Goal: Navigation & Orientation: Understand site structure

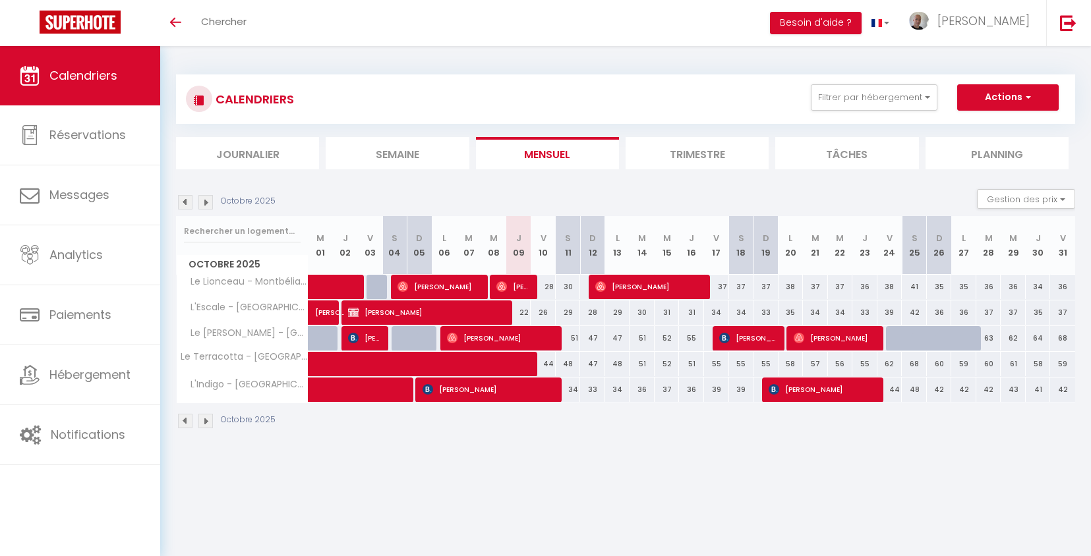
click at [187, 204] on img at bounding box center [185, 202] width 14 height 14
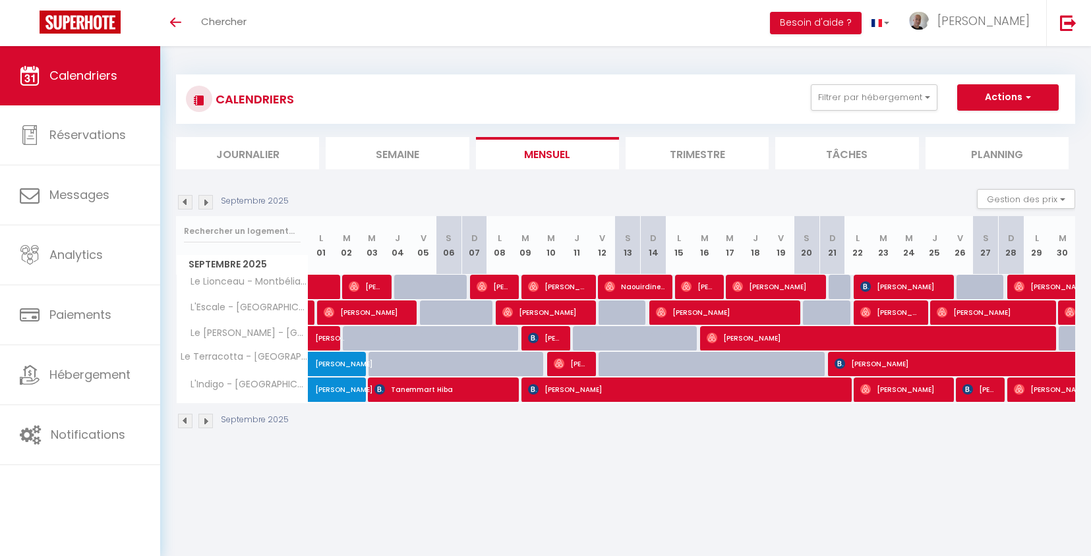
click at [185, 202] on img at bounding box center [185, 202] width 14 height 14
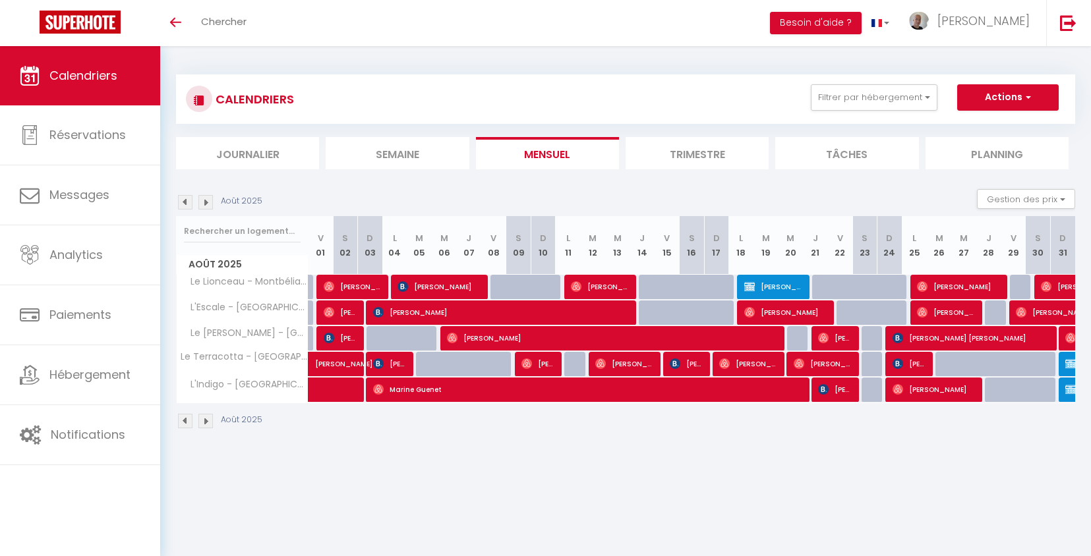
click at [186, 200] on img at bounding box center [185, 202] width 14 height 14
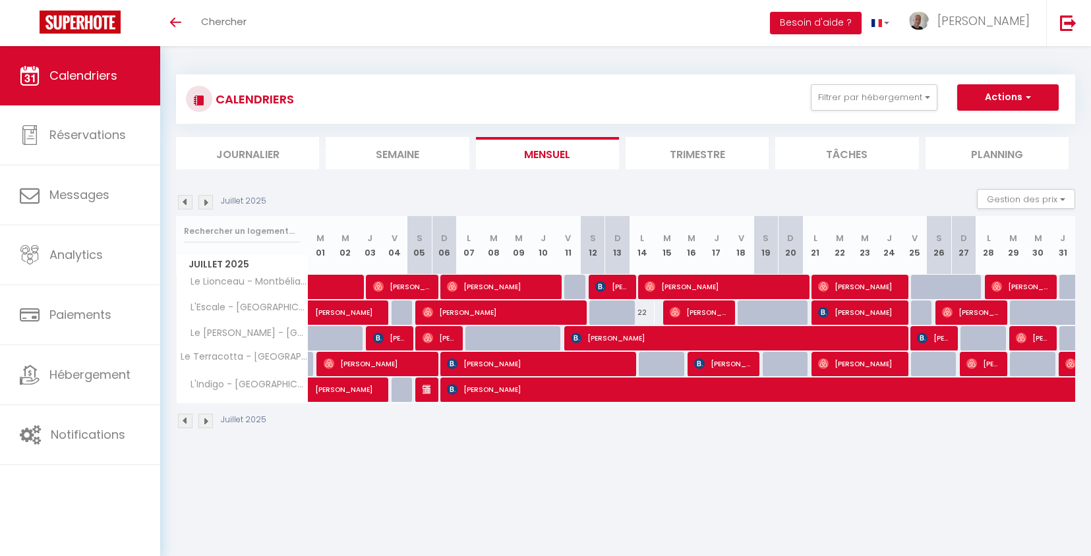
click at [186, 200] on img at bounding box center [185, 202] width 14 height 14
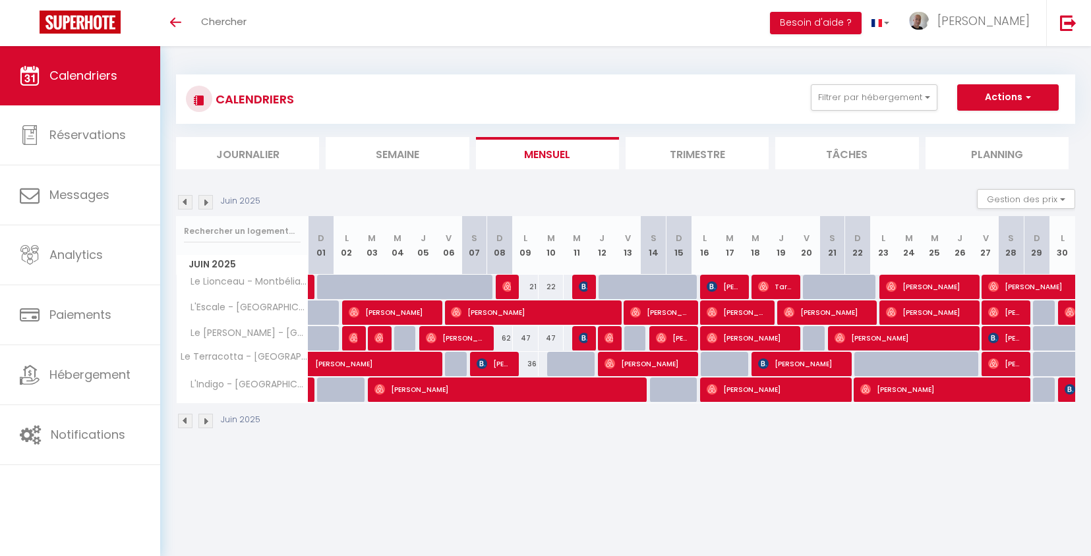
click at [188, 203] on img at bounding box center [185, 202] width 14 height 14
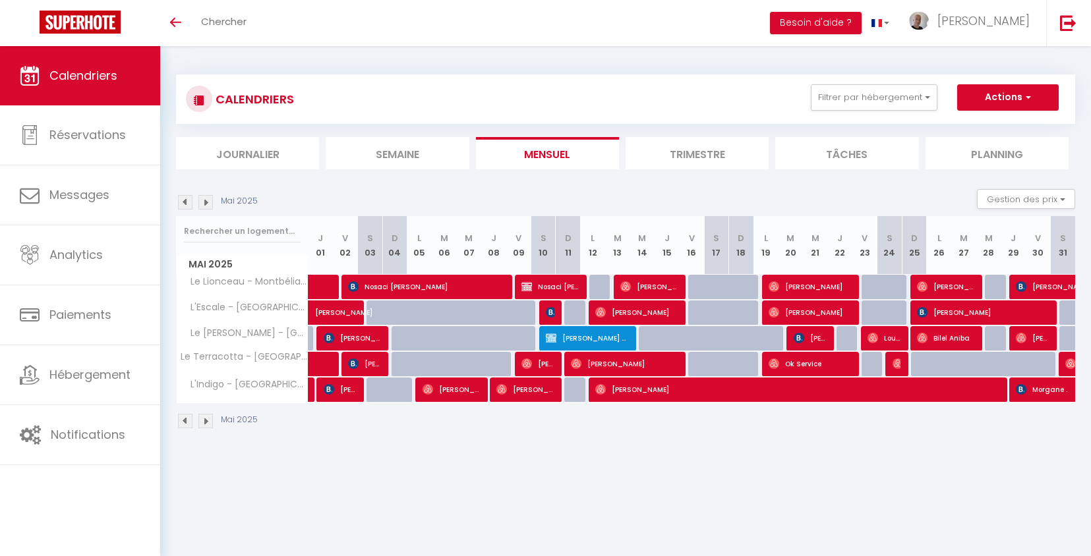
click at [184, 202] on img at bounding box center [185, 202] width 14 height 14
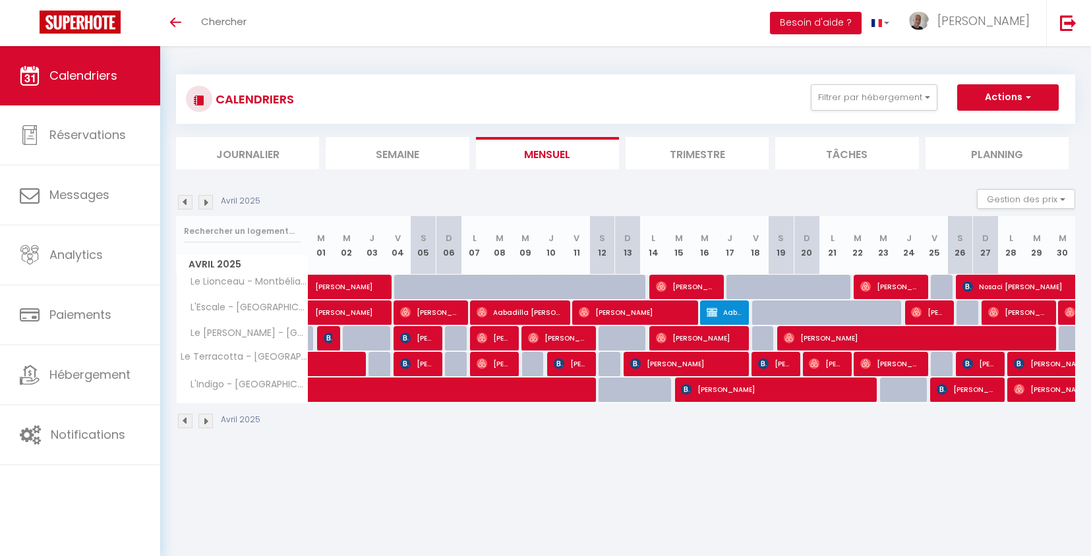
click at [187, 202] on img at bounding box center [185, 202] width 14 height 14
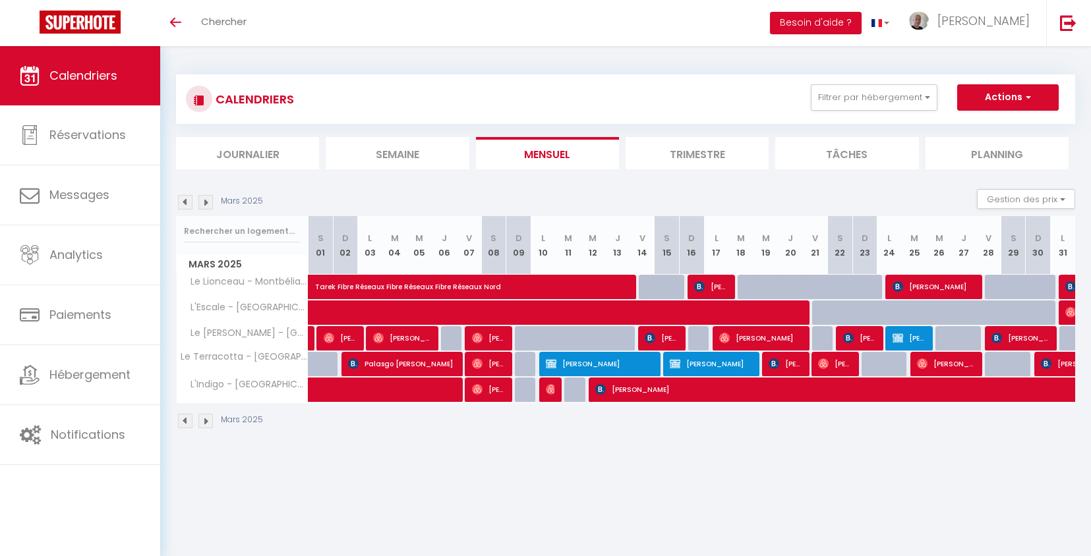
click at [206, 201] on img at bounding box center [205, 202] width 14 height 14
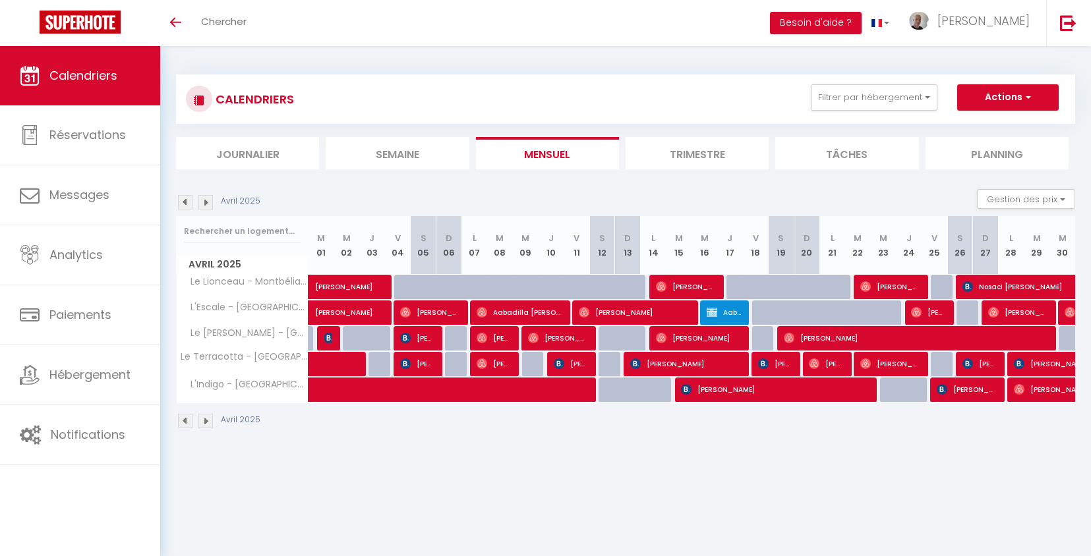
click at [206, 201] on img at bounding box center [205, 202] width 14 height 14
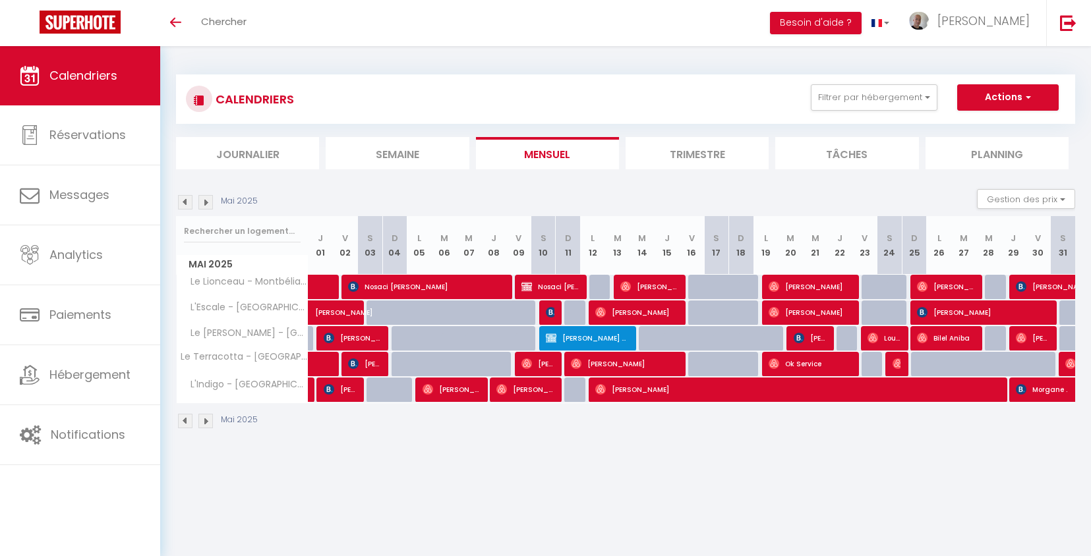
click at [206, 201] on img at bounding box center [205, 202] width 14 height 14
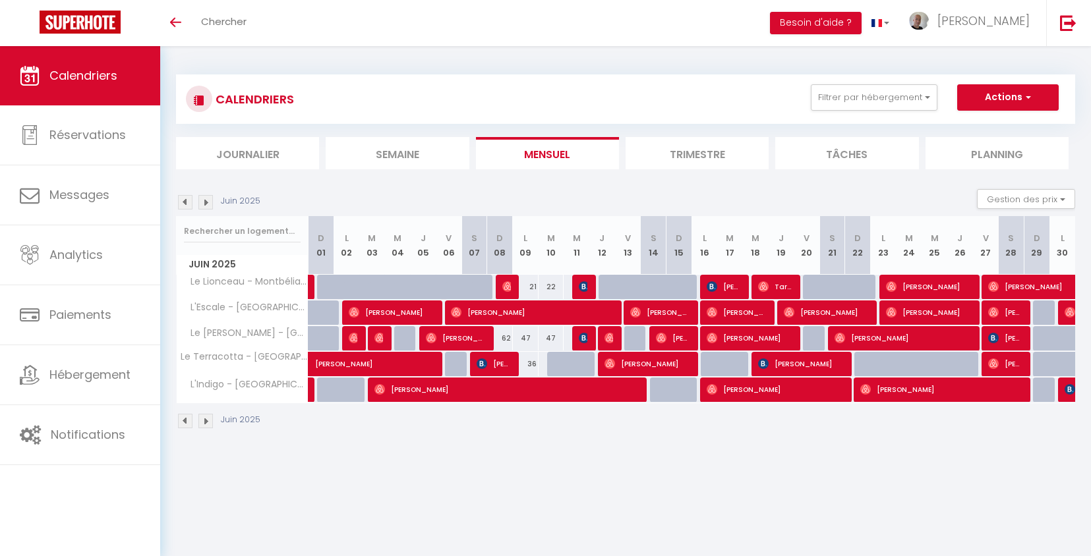
click at [206, 201] on img at bounding box center [205, 202] width 14 height 14
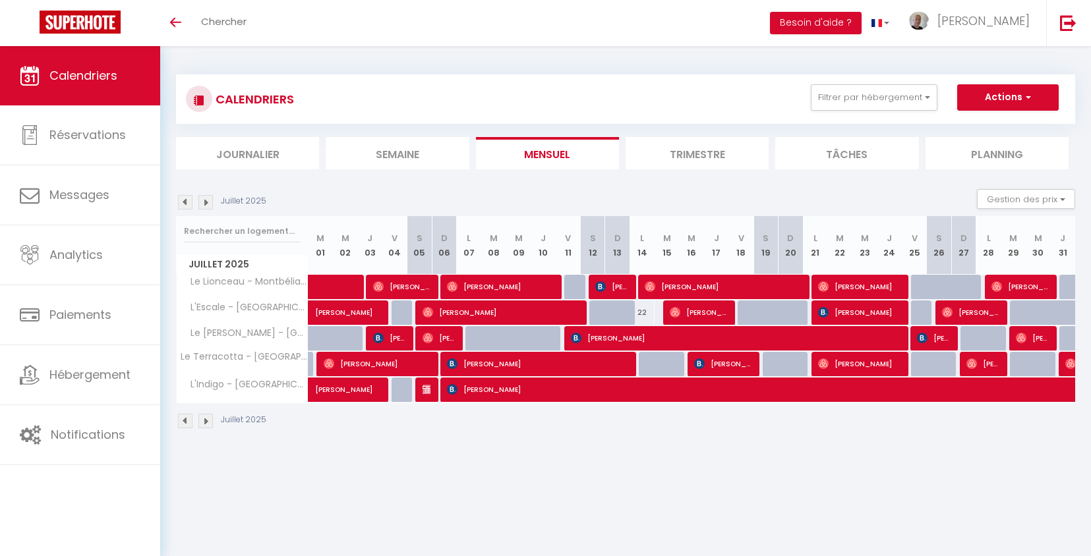
click at [206, 201] on img at bounding box center [205, 202] width 14 height 14
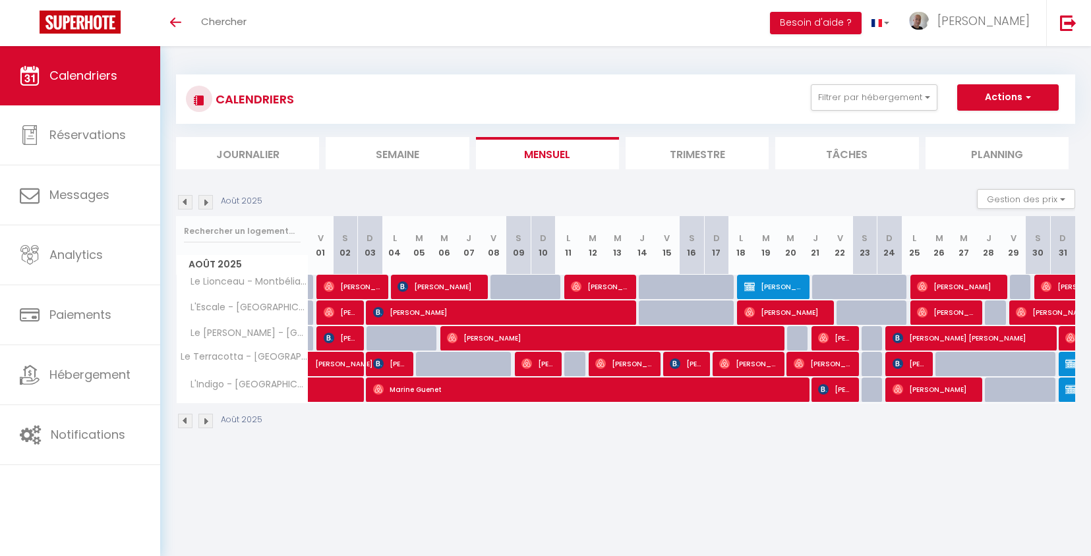
click at [206, 201] on img at bounding box center [205, 202] width 14 height 14
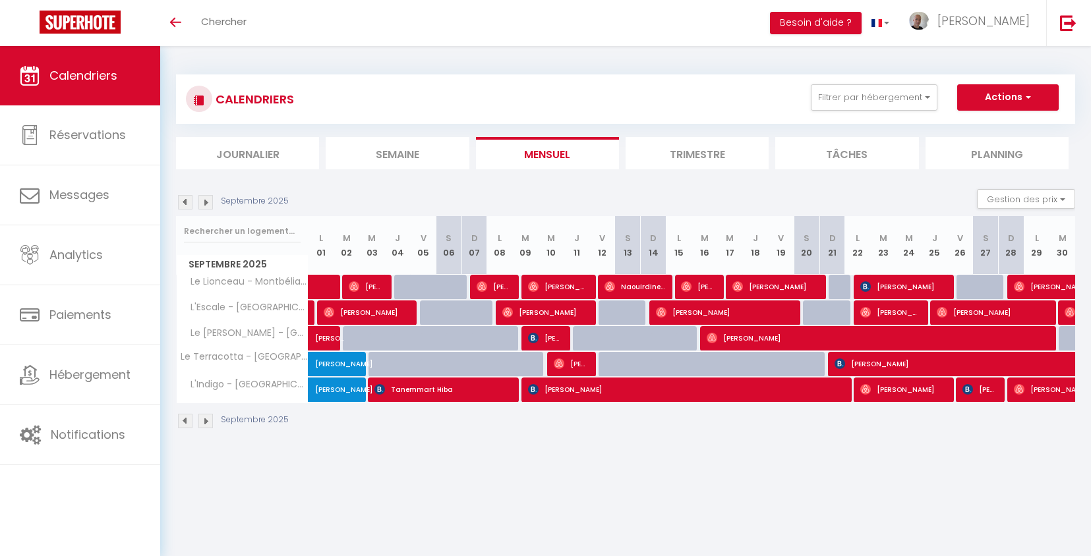
click at [206, 201] on img at bounding box center [205, 202] width 14 height 14
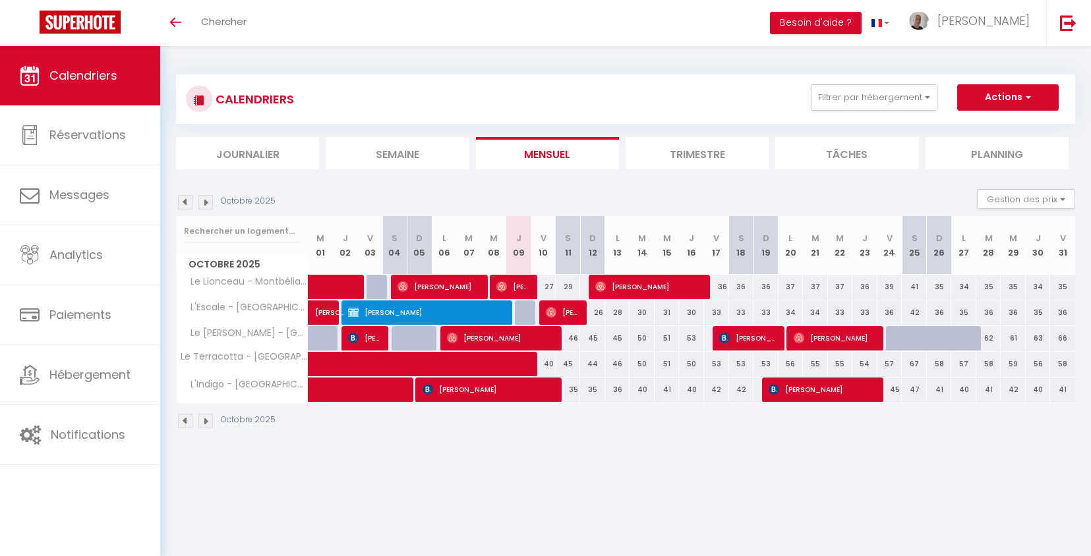
click at [208, 202] on img at bounding box center [205, 202] width 14 height 14
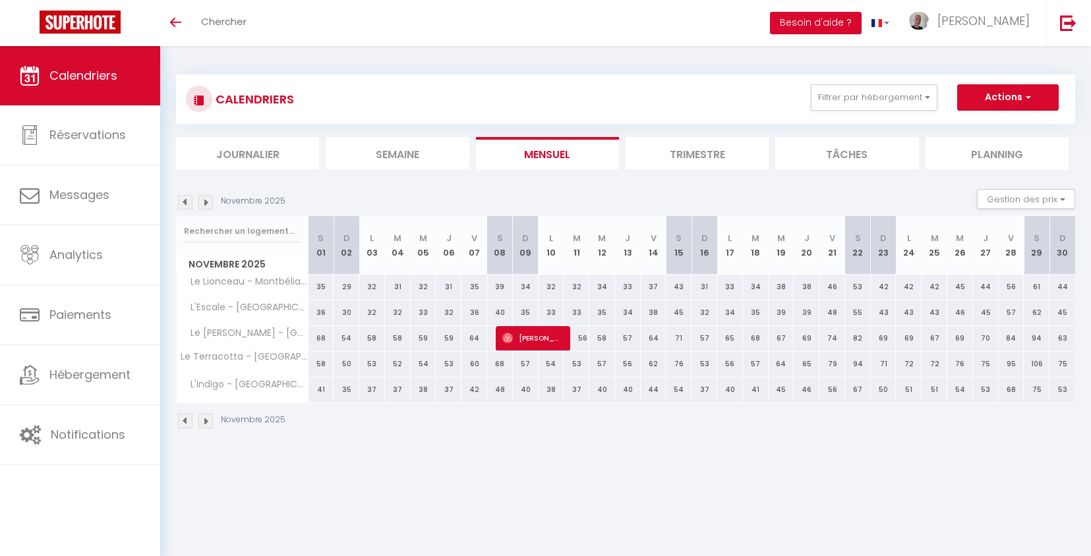
click at [208, 202] on img at bounding box center [205, 202] width 14 height 14
